Goal: Task Accomplishment & Management: Use online tool/utility

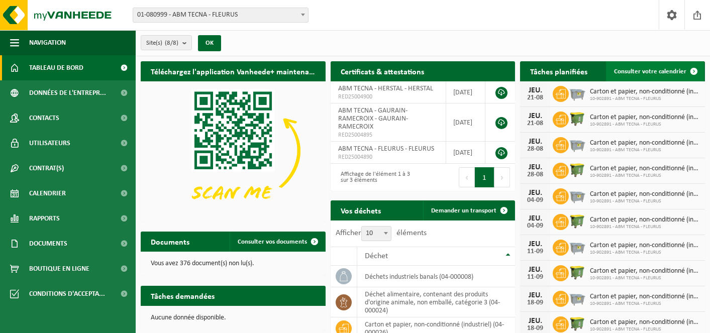
click at [649, 72] on span "Consulter votre calendrier" at bounding box center [650, 71] width 72 height 7
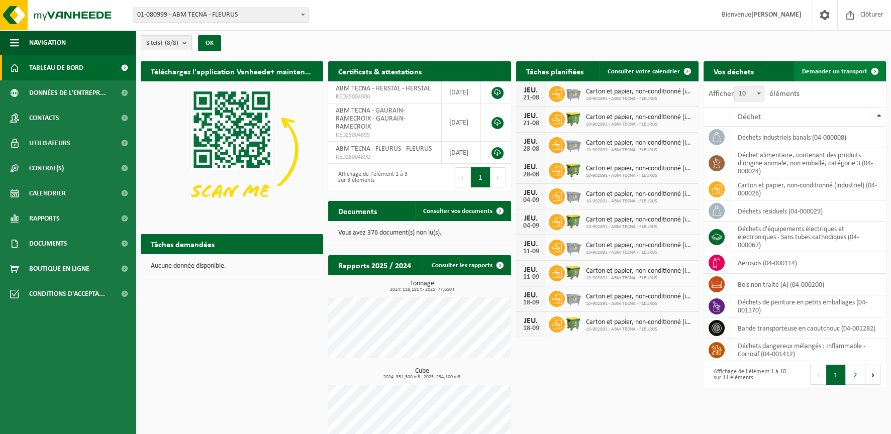
click at [709, 72] on span "Demander un transport" at bounding box center [834, 71] width 65 height 7
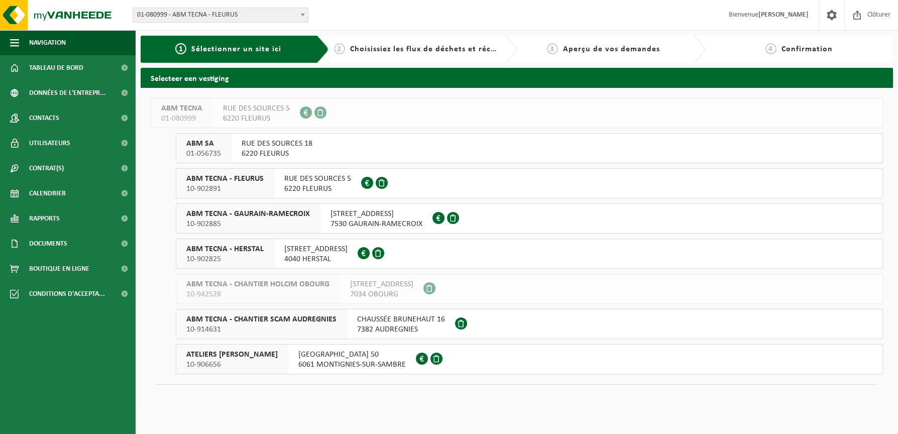
click at [316, 219] on div "ABM TECNA - GAURAIN-RAMECROIX 10-902885" at bounding box center [248, 218] width 144 height 29
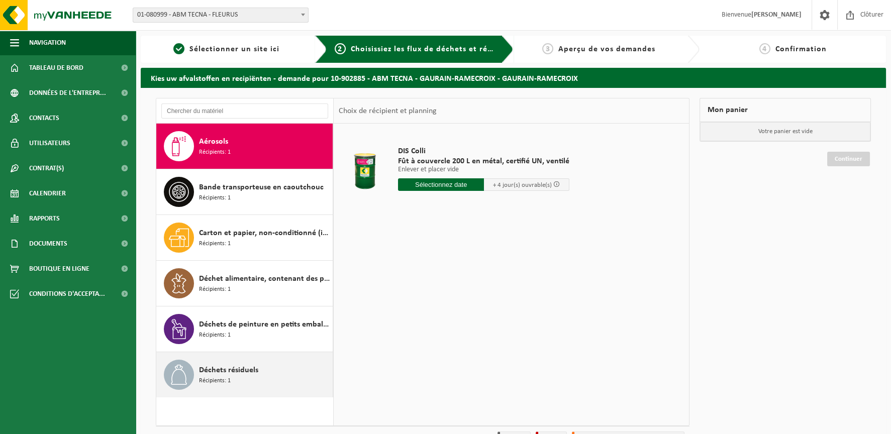
click at [222, 378] on span "Récipients: 1" at bounding box center [215, 381] width 32 height 10
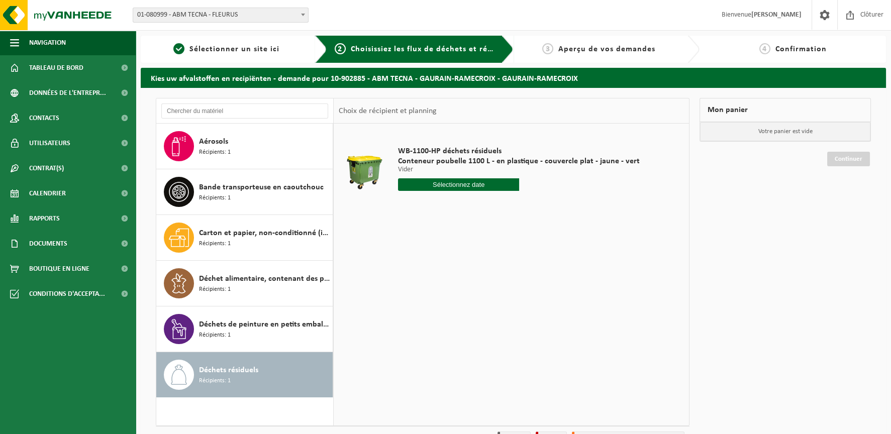
click at [487, 181] on input "text" at bounding box center [458, 184] width 121 height 13
click at [424, 290] on div "19" at bounding box center [425, 290] width 18 height 16
type input "à partir de [DATE]"
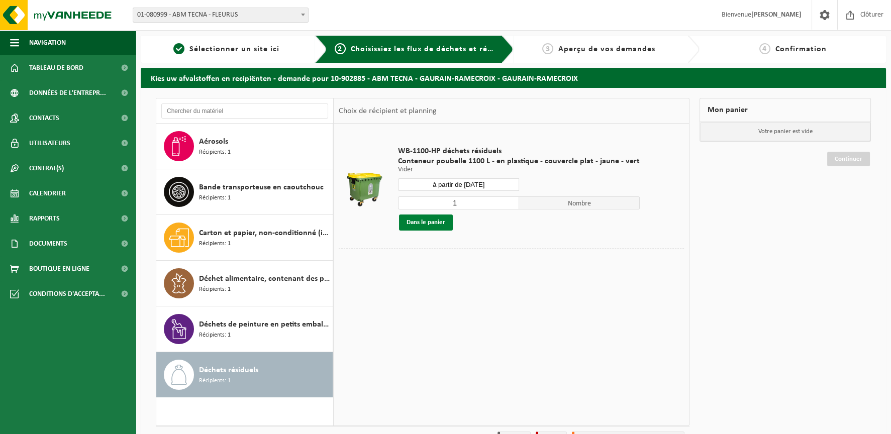
click at [428, 224] on button "Dans le panier" at bounding box center [426, 223] width 54 height 16
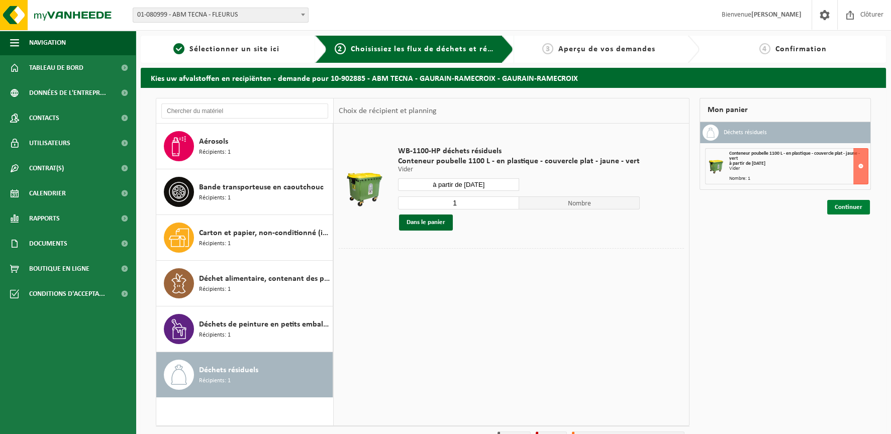
click at [853, 206] on link "Continuer" at bounding box center [848, 207] width 43 height 15
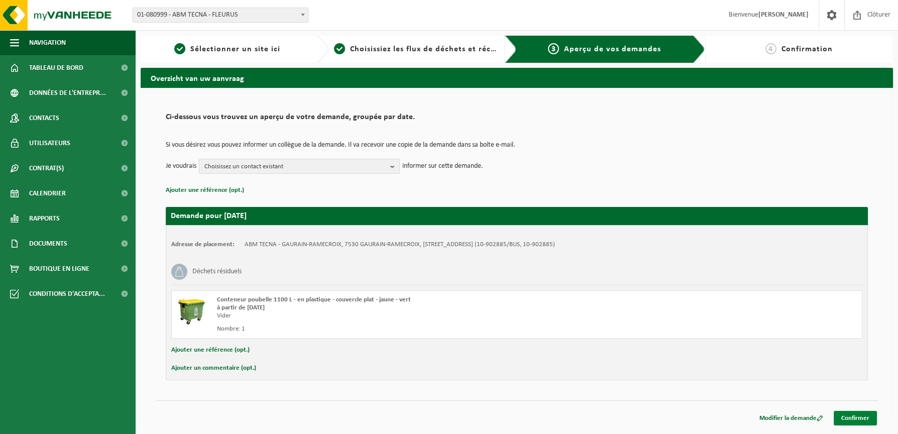
click at [853, 415] on link "Confirmer" at bounding box center [855, 418] width 43 height 15
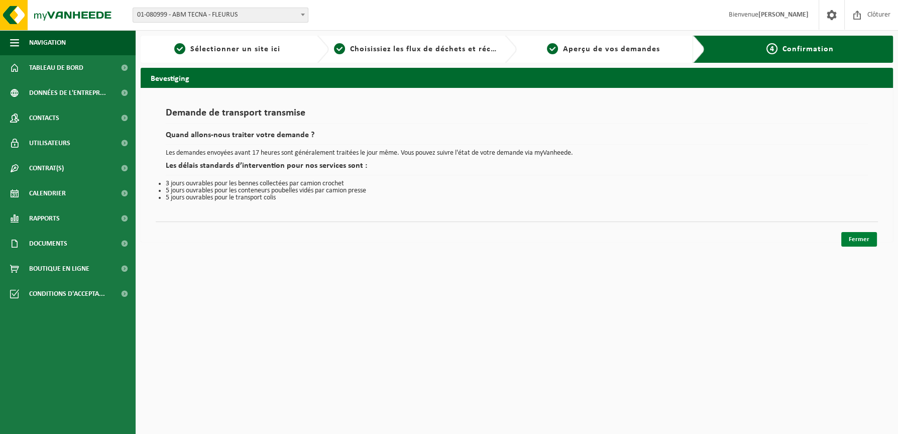
click at [870, 241] on link "Fermer" at bounding box center [860, 239] width 36 height 15
